Goal: Check status: Check status

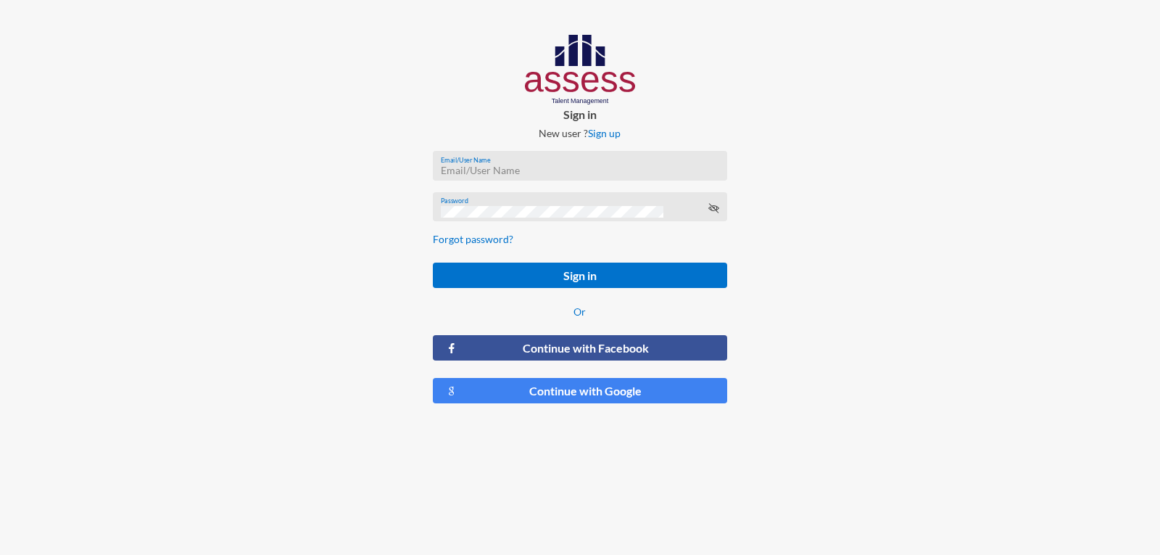
type input "a1234"
click at [569, 299] on form "a1234 Email/User Name Password Forgot password? Sign in Or Continue with Facebo…" at bounding box center [579, 277] width 317 height 276
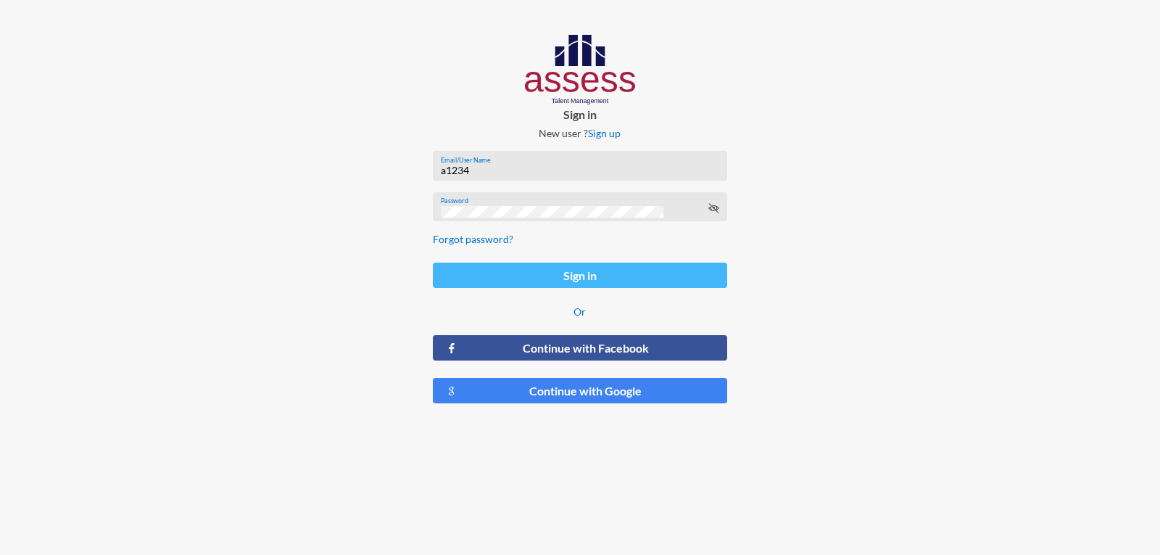
click at [569, 273] on button "Sign in" at bounding box center [580, 275] width 294 height 25
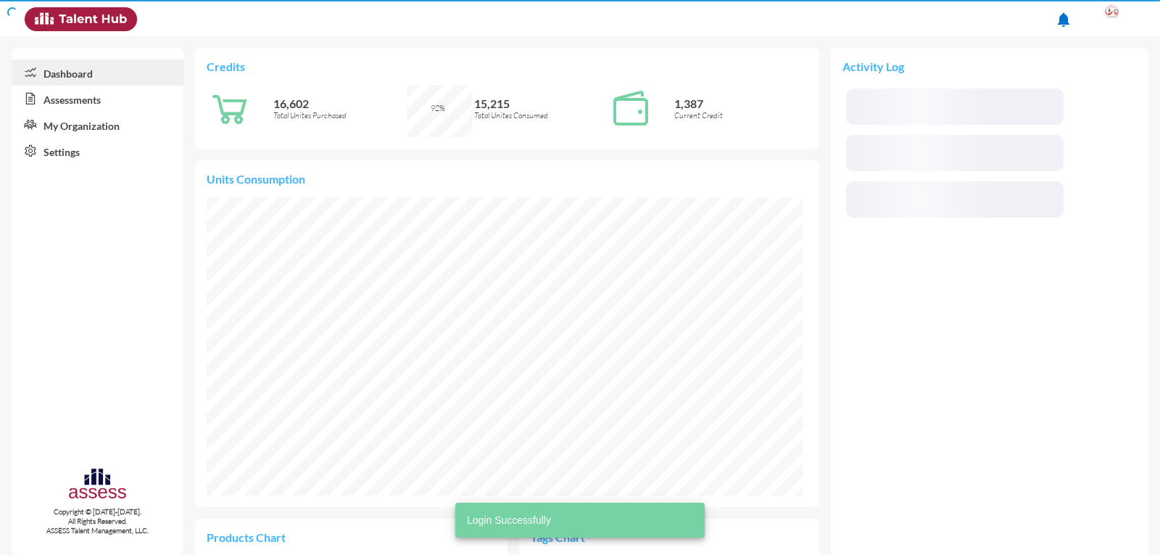
scroll to position [137, 275]
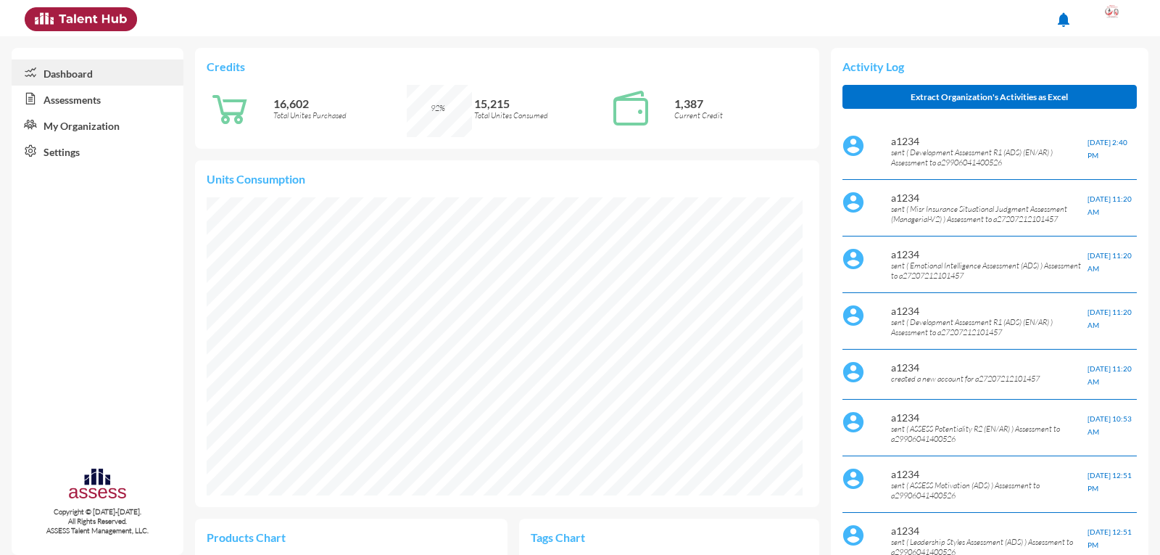
click at [69, 104] on link "Assessments" at bounding box center [98, 99] width 172 height 26
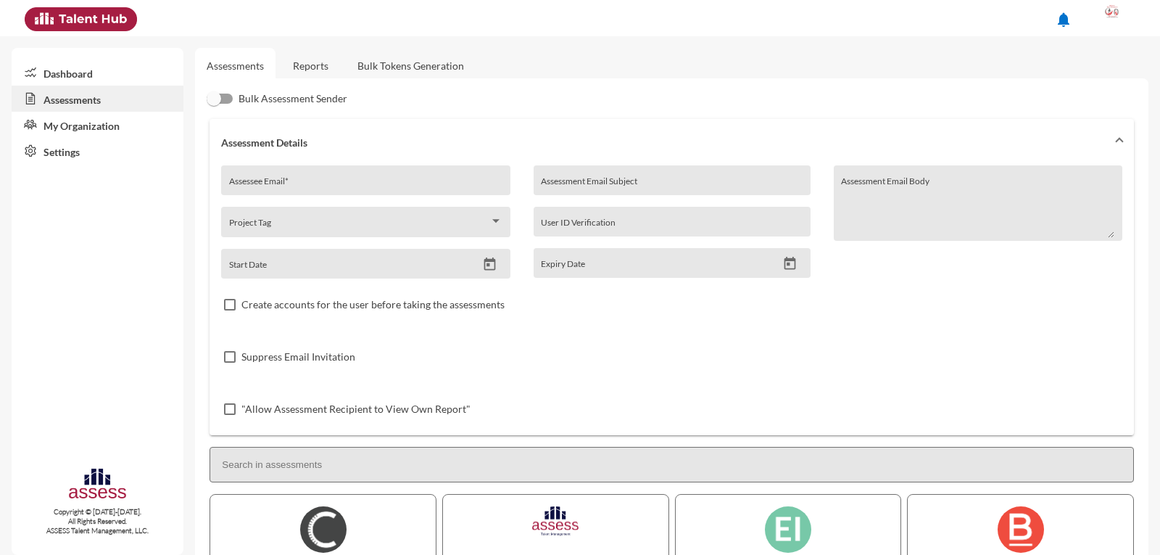
click at [315, 63] on link "Reports" at bounding box center [310, 66] width 59 height 36
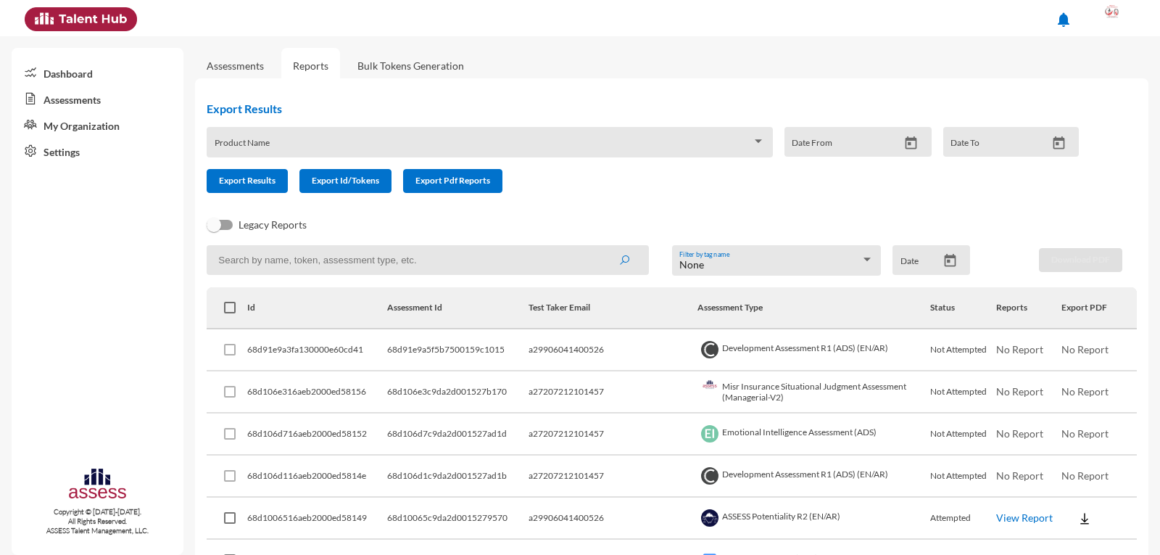
click at [295, 264] on input at bounding box center [428, 260] width 442 height 30
type input "29403200101037"
click at [601, 247] on button "submit" at bounding box center [624, 260] width 46 height 26
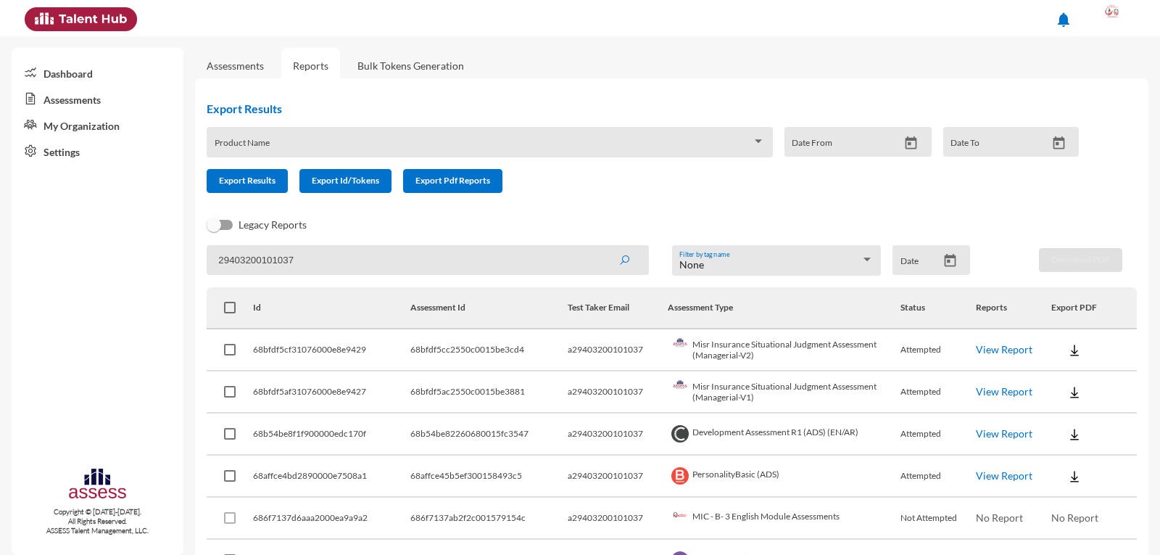
click at [1021, 347] on link "View Report" at bounding box center [1004, 349] width 57 height 12
click at [238, 73] on link "Assessments" at bounding box center [235, 66] width 81 height 36
click at [238, 67] on link "Assessments" at bounding box center [235, 65] width 57 height 12
